Goal: Check status: Check status

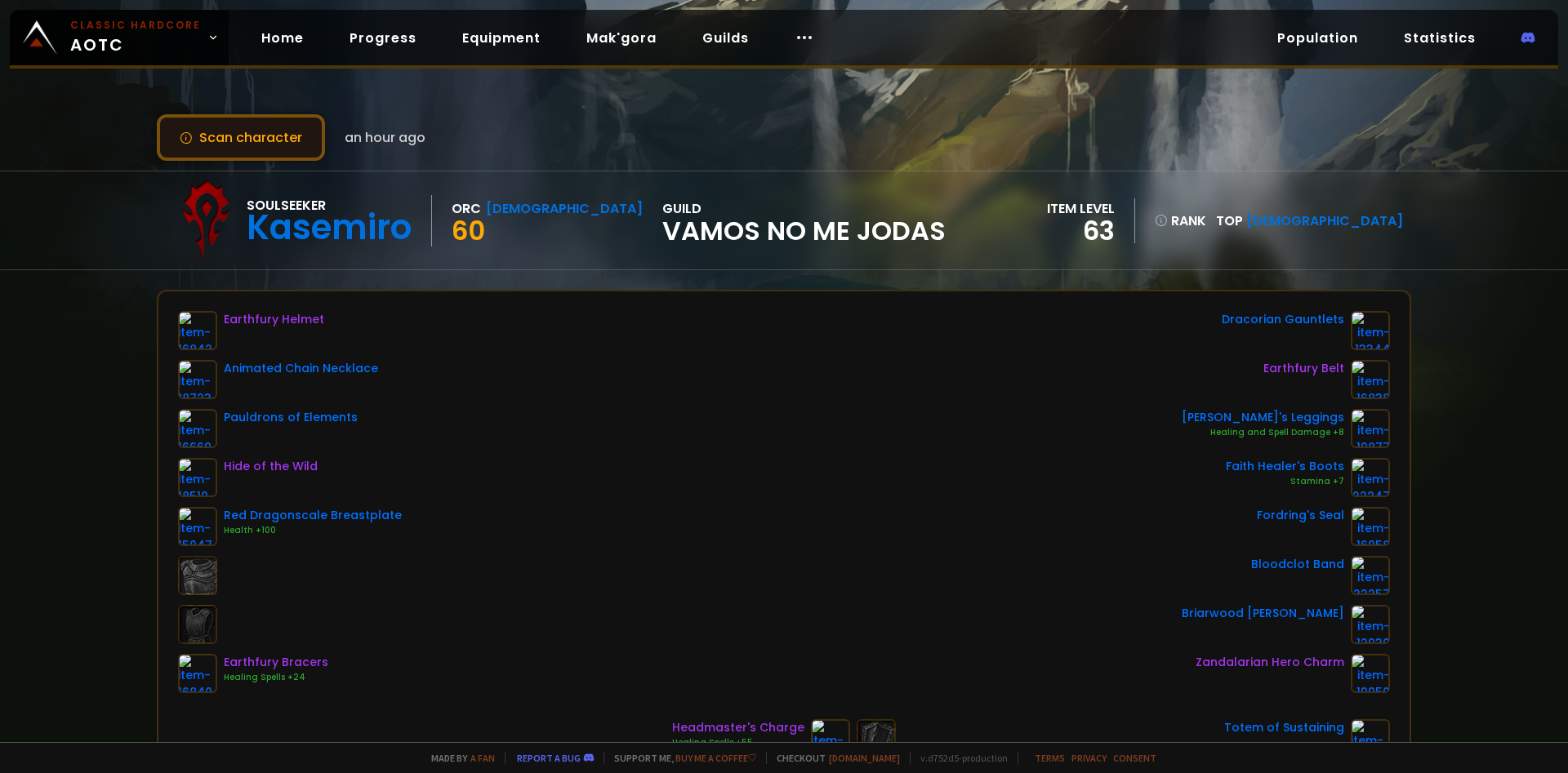
click at [256, 145] on button "Scan character" at bounding box center [240, 138] width 168 height 47
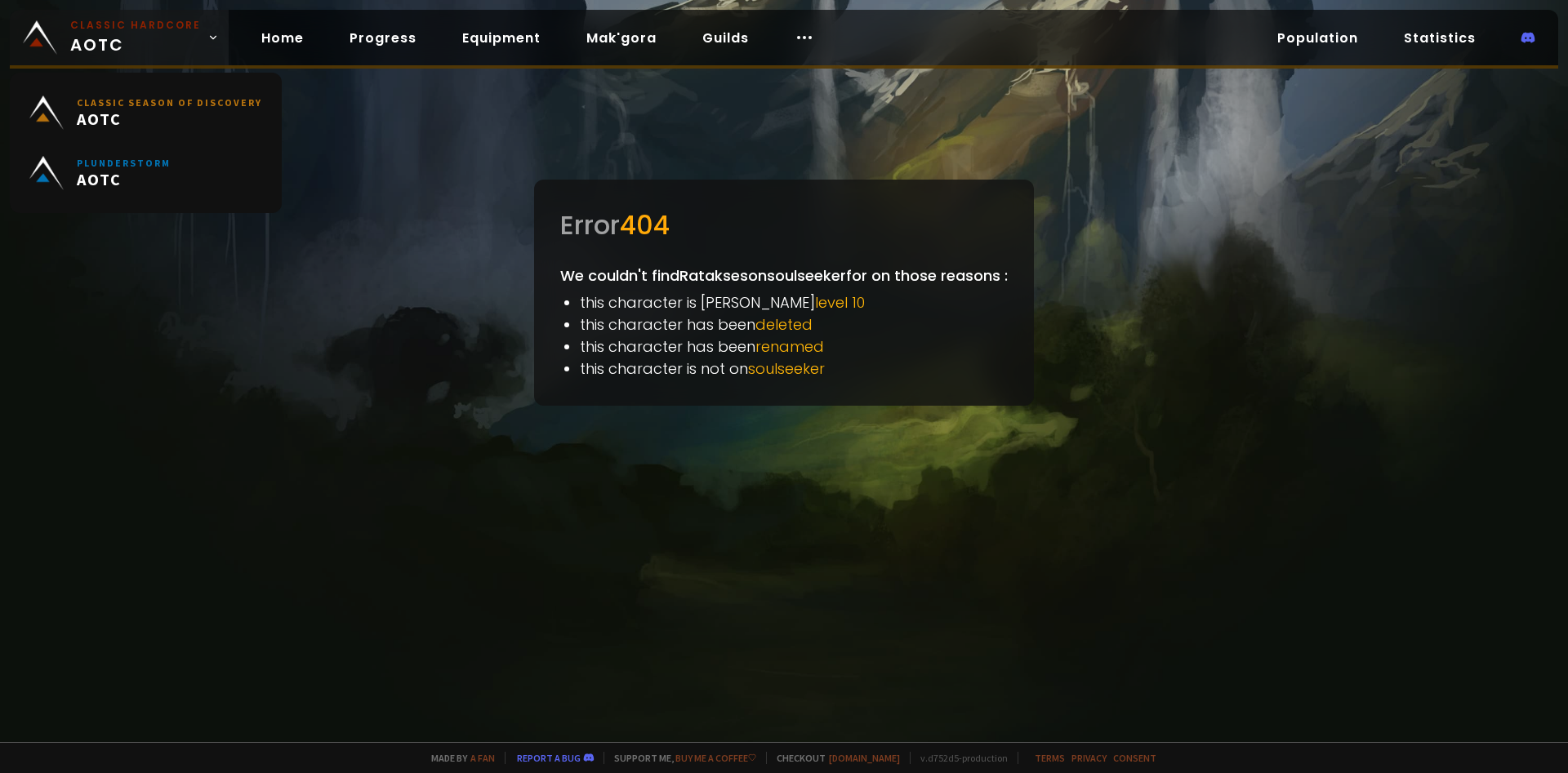
click at [181, 53] on span "Classic Hardcore AOTC" at bounding box center [135, 38] width 130 height 39
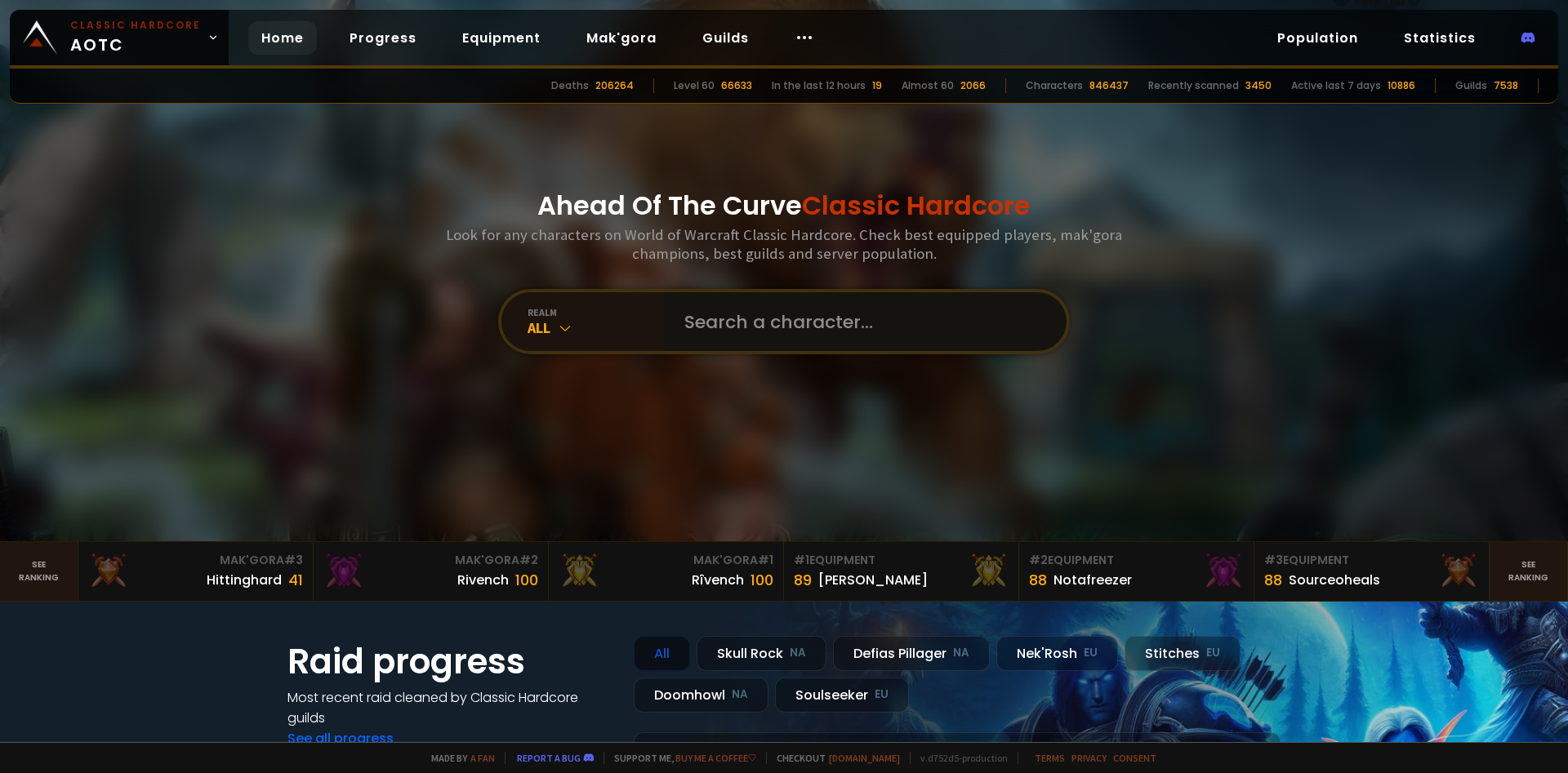
click at [788, 335] on input "text" at bounding box center [861, 321] width 372 height 58
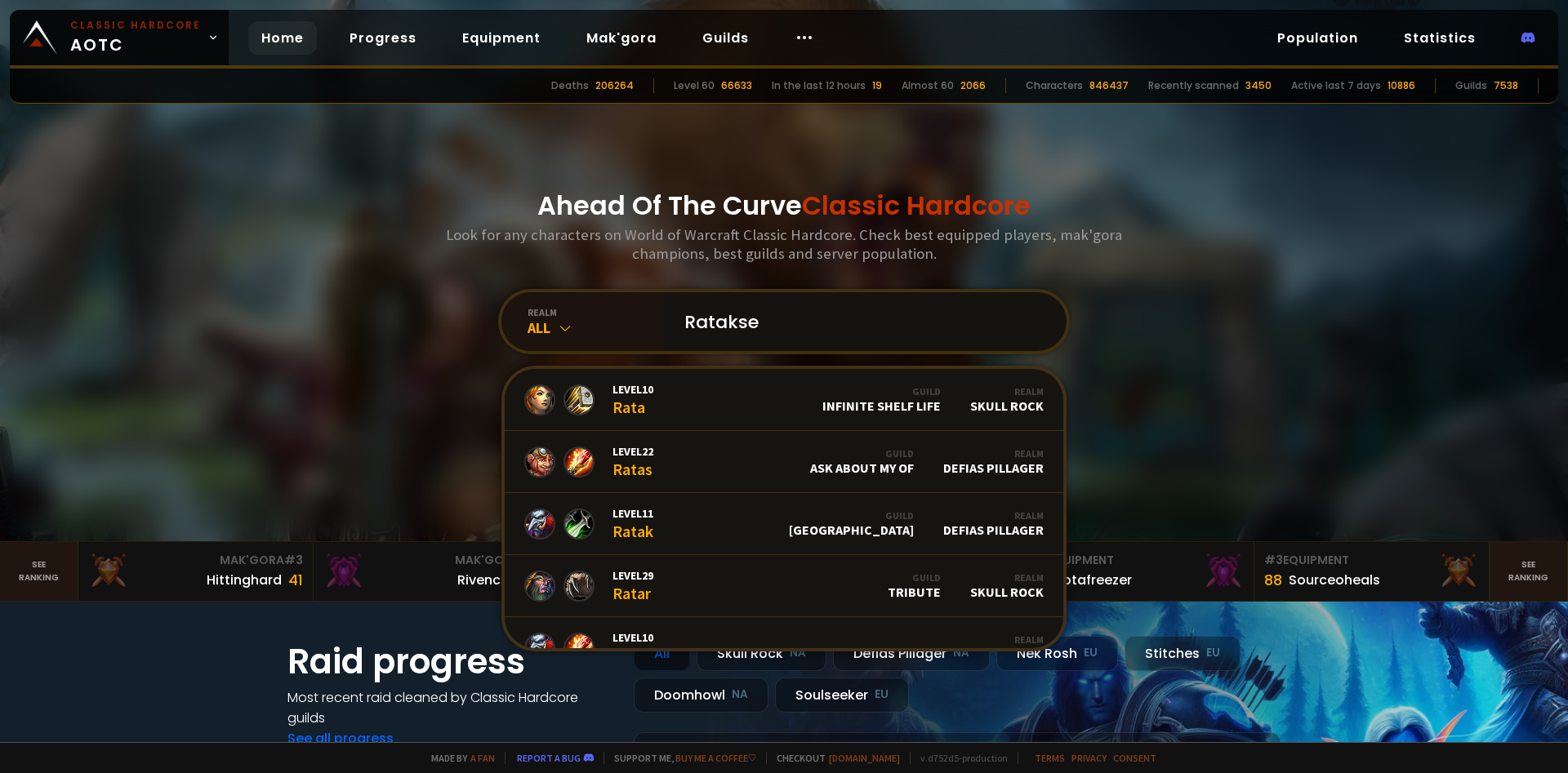
type input "Ratakses"
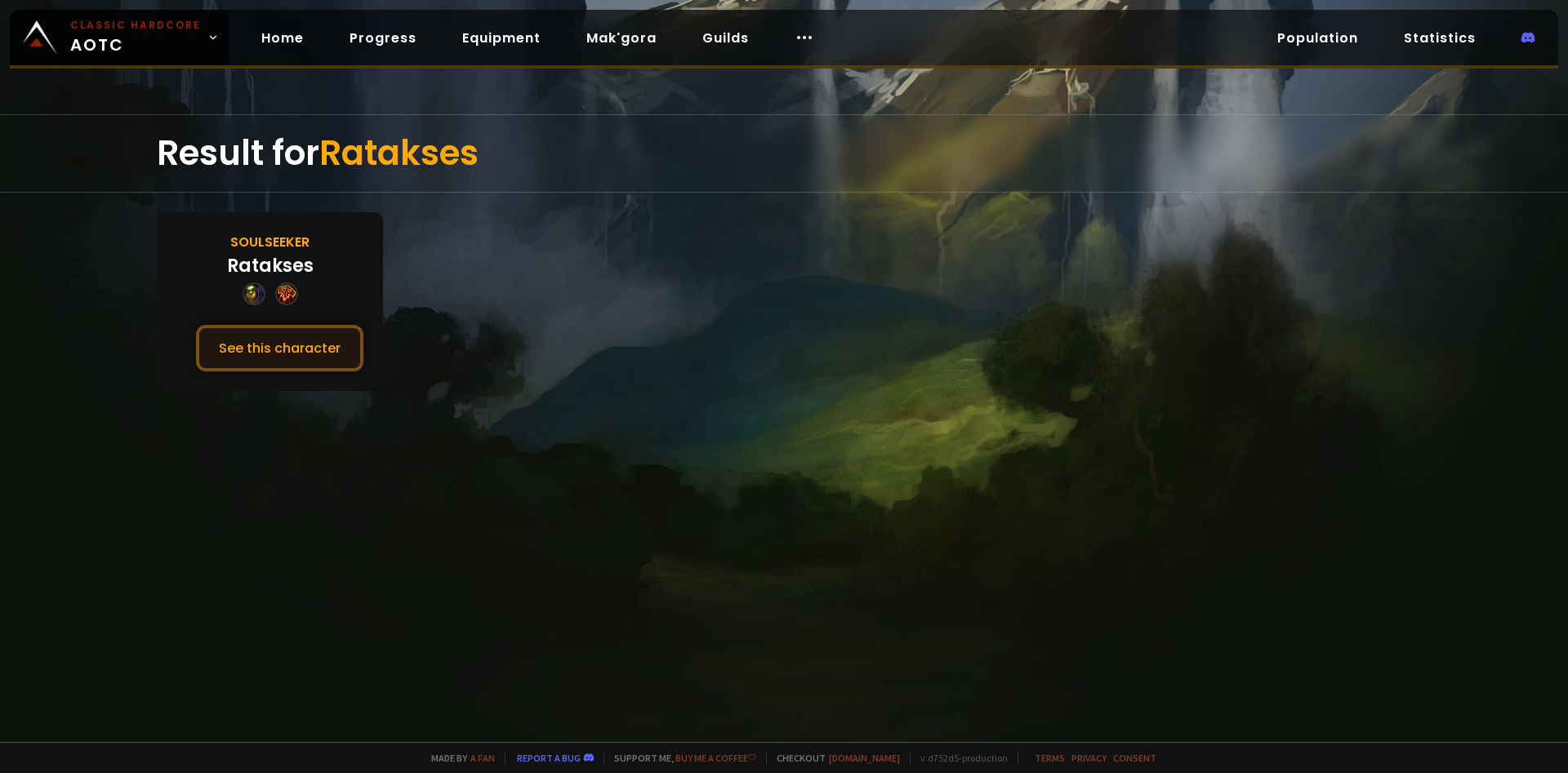
click at [256, 354] on button "See this character" at bounding box center [280, 348] width 168 height 47
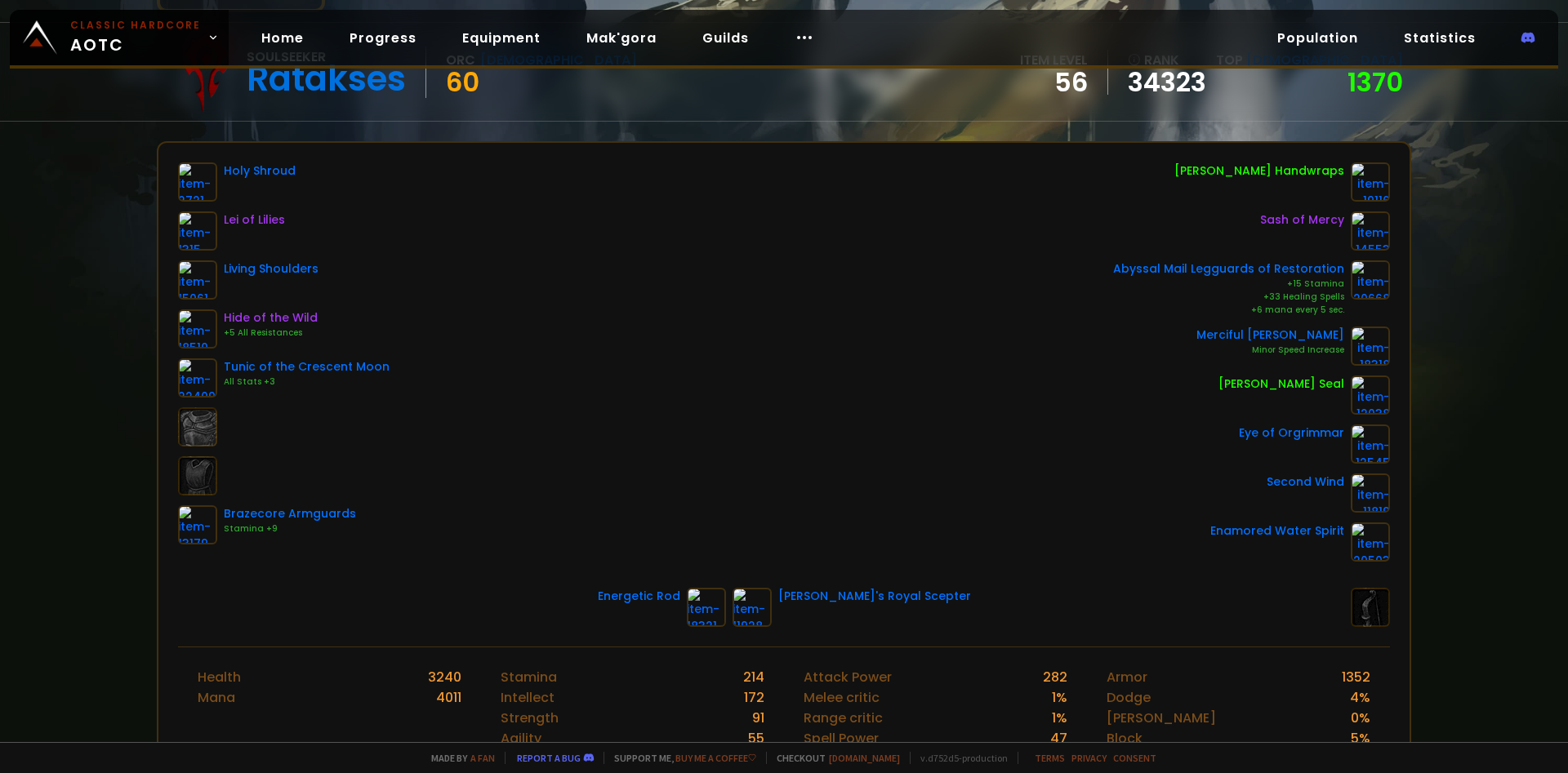
scroll to position [113, 0]
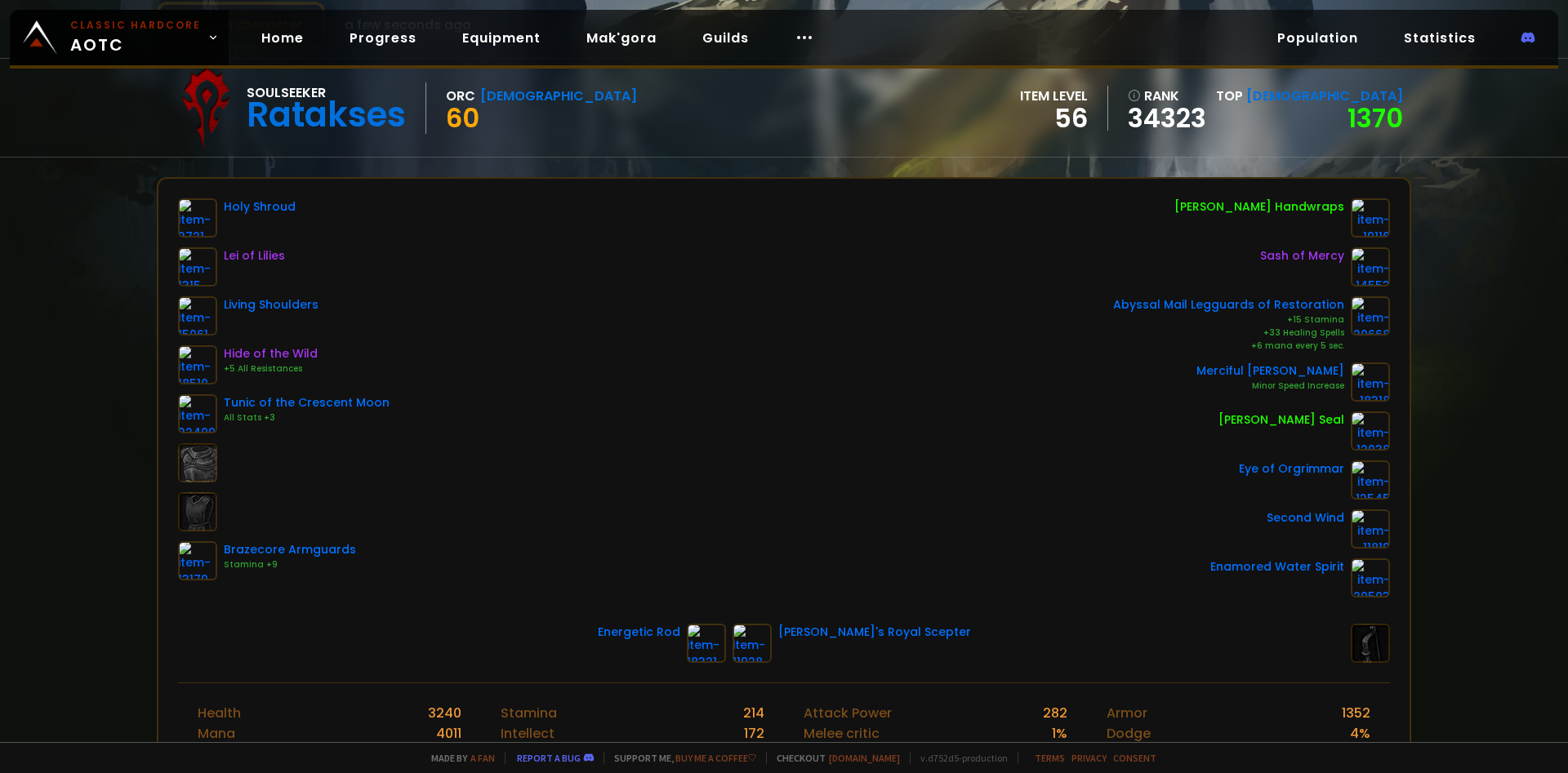
click at [1458, 444] on div "Scan character a few seconds ago Soulseeker Ratakses Orc Shaman 60 item level 5…" at bounding box center [784, 371] width 1568 height 742
click at [1505, 164] on div "Scan character a few seconds ago Soulseeker Ratakses Orc Shaman 60 item level 5…" at bounding box center [784, 371] width 1568 height 742
